Goal: Task Accomplishment & Management: Manage account settings

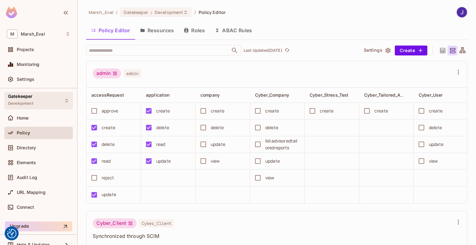
click at [63, 104] on div "Gatekeeper Development" at bounding box center [38, 100] width 69 height 17
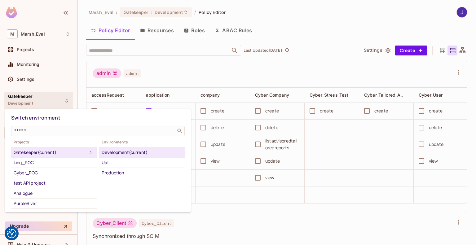
click at [169, 22] on div at bounding box center [238, 122] width 476 height 245
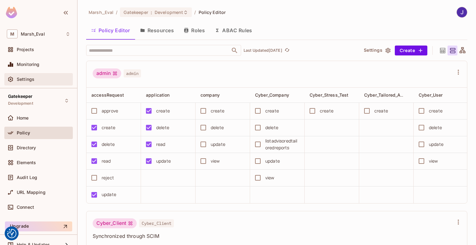
click at [30, 79] on span "Settings" at bounding box center [26, 79] width 18 height 5
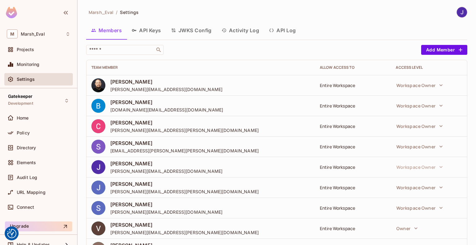
click at [156, 33] on button "API Keys" at bounding box center [146, 31] width 39 height 16
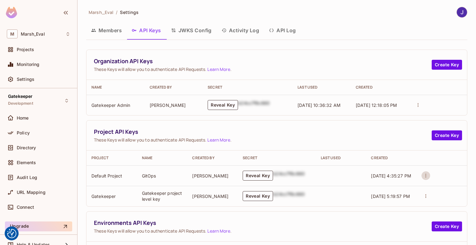
click at [424, 176] on icon "actions" at bounding box center [426, 176] width 6 height 6
click at [436, 163] on div at bounding box center [238, 122] width 476 height 245
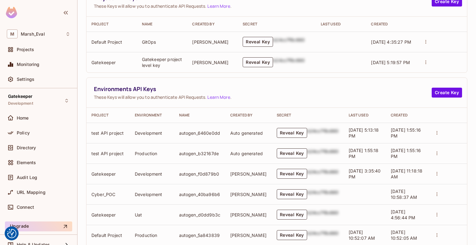
scroll to position [135, 0]
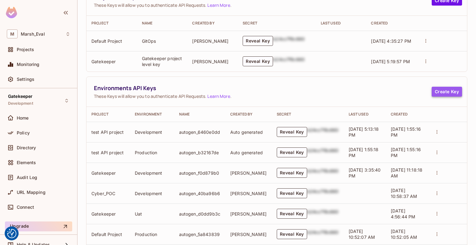
click at [439, 94] on button "Create Key" at bounding box center [447, 92] width 30 height 10
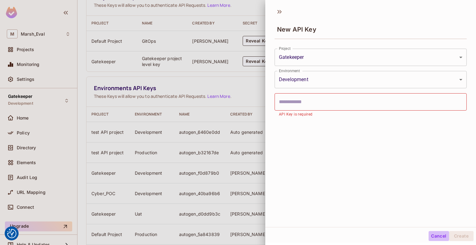
click at [434, 235] on button "Cancel" at bounding box center [439, 236] width 20 height 10
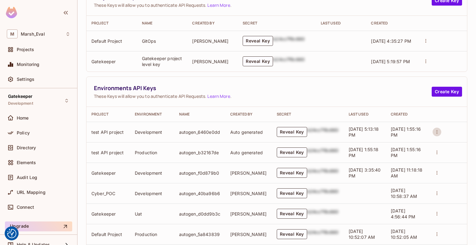
click at [437, 130] on button "actions" at bounding box center [437, 132] width 9 height 9
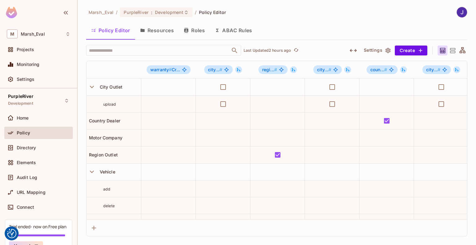
scroll to position [248, 0]
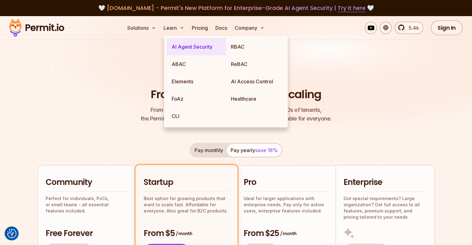
click at [188, 48] on link "AI Agent Security" at bounding box center [196, 46] width 59 height 17
